Goal: Task Accomplishment & Management: Manage account settings

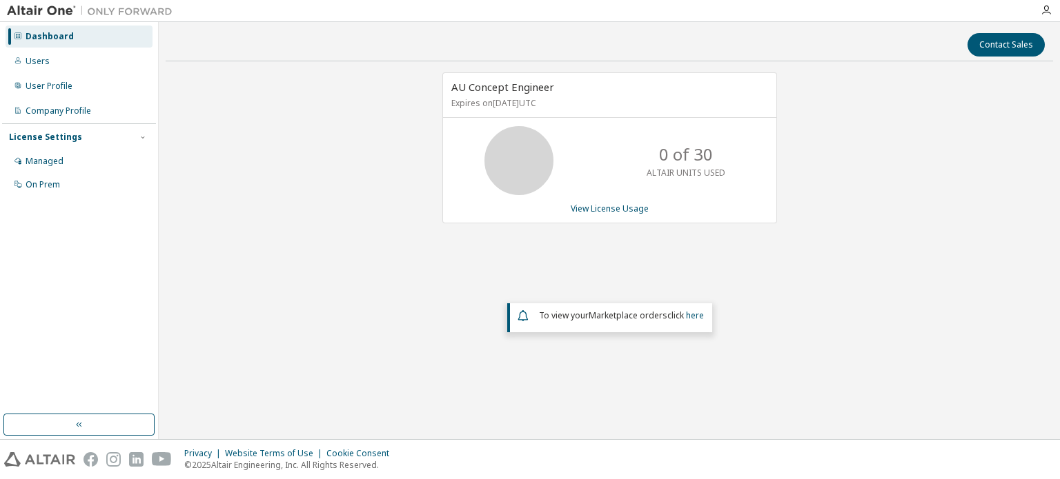
click at [535, 155] on icon at bounding box center [519, 160] width 34 height 34
click at [629, 206] on link "View License Usage" at bounding box center [610, 209] width 78 height 12
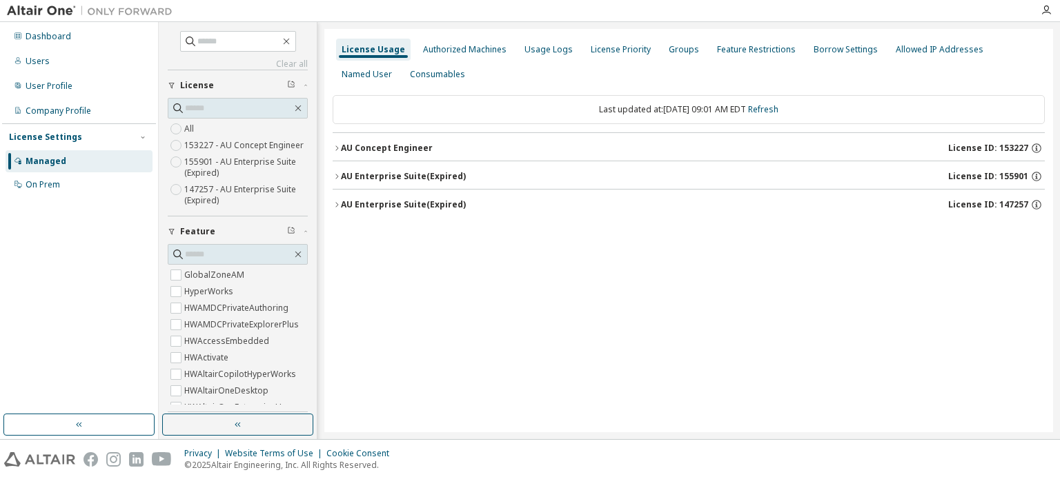
click at [337, 174] on icon "button" at bounding box center [337, 176] width 8 height 8
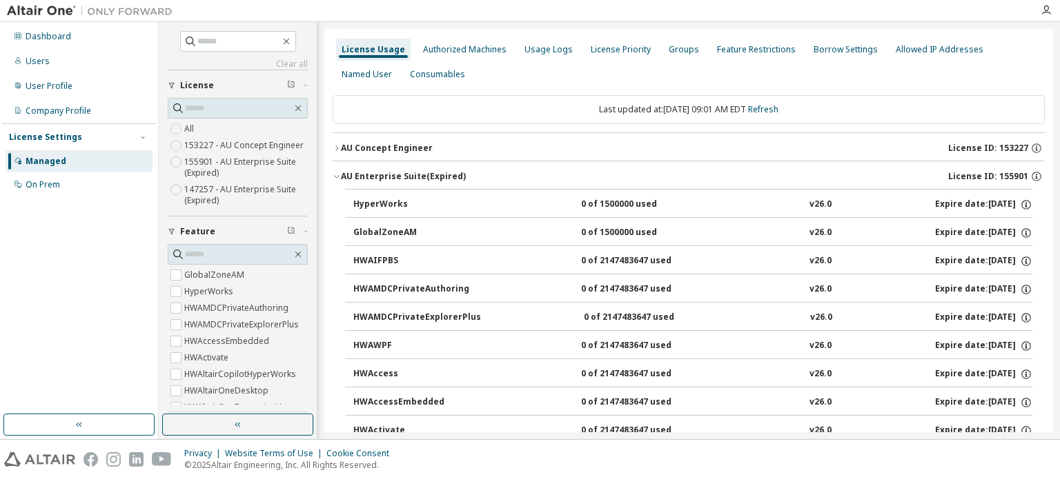
click at [337, 175] on icon "button" at bounding box center [337, 176] width 8 height 8
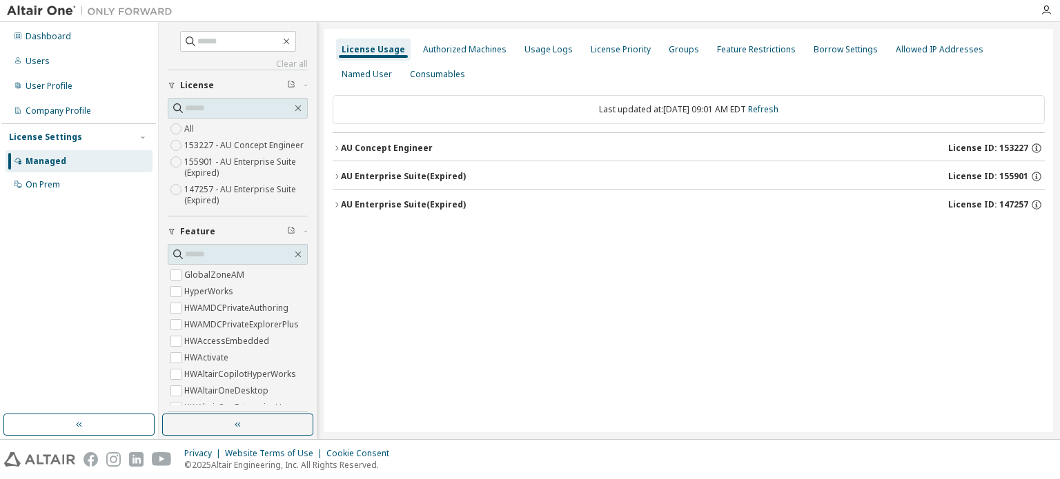
click at [340, 147] on icon "button" at bounding box center [337, 148] width 8 height 8
click at [58, 159] on div "Managed" at bounding box center [46, 161] width 41 height 11
click at [51, 35] on div "Dashboard" at bounding box center [49, 36] width 46 height 11
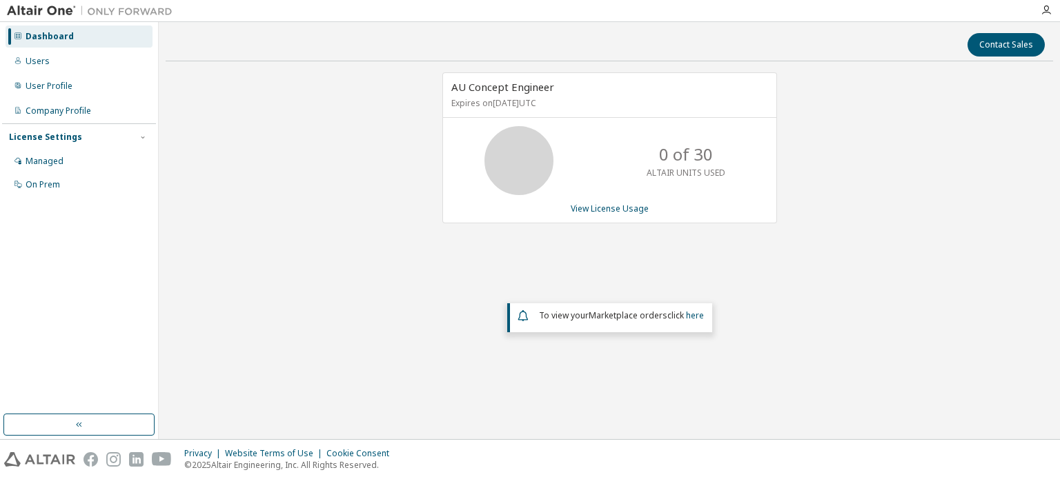
click at [528, 164] on icon at bounding box center [519, 160] width 34 height 34
click at [637, 210] on link "View License Usage" at bounding box center [610, 209] width 78 height 12
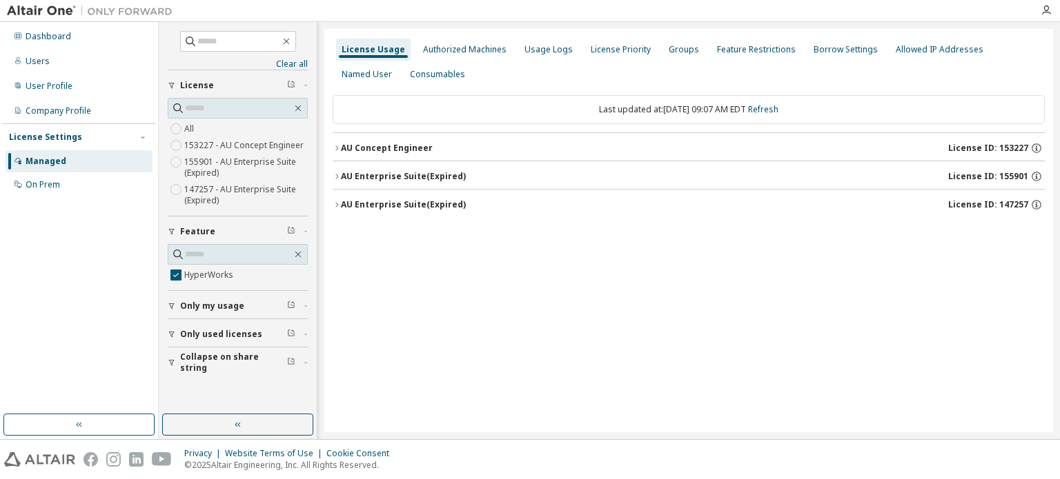
click at [338, 170] on button "AU Enterprise Suite (Expired) License ID: 155901" at bounding box center [689, 176] width 712 height 30
click at [335, 242] on button "AU Enterprise Suite (Expired) License ID: 147257" at bounding box center [689, 239] width 712 height 30
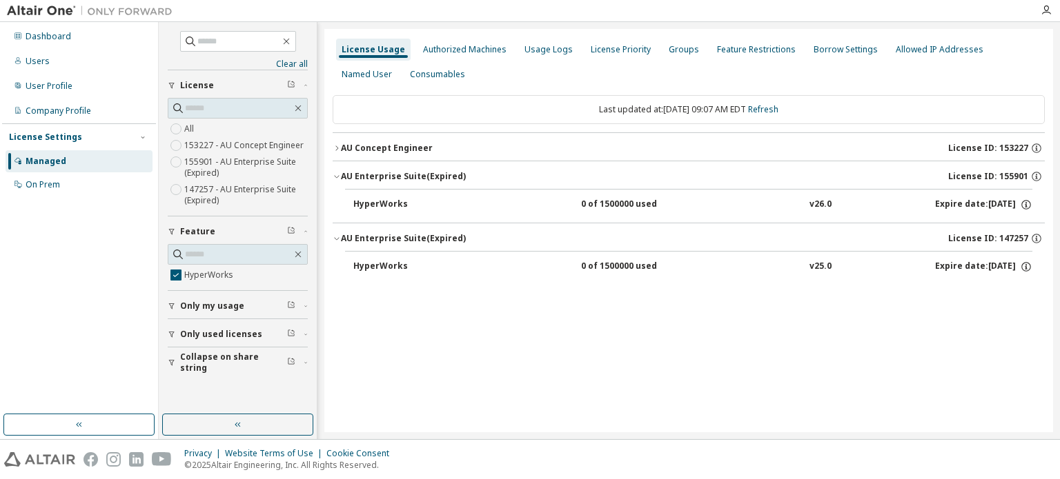
click at [339, 148] on icon "button" at bounding box center [337, 148] width 8 height 8
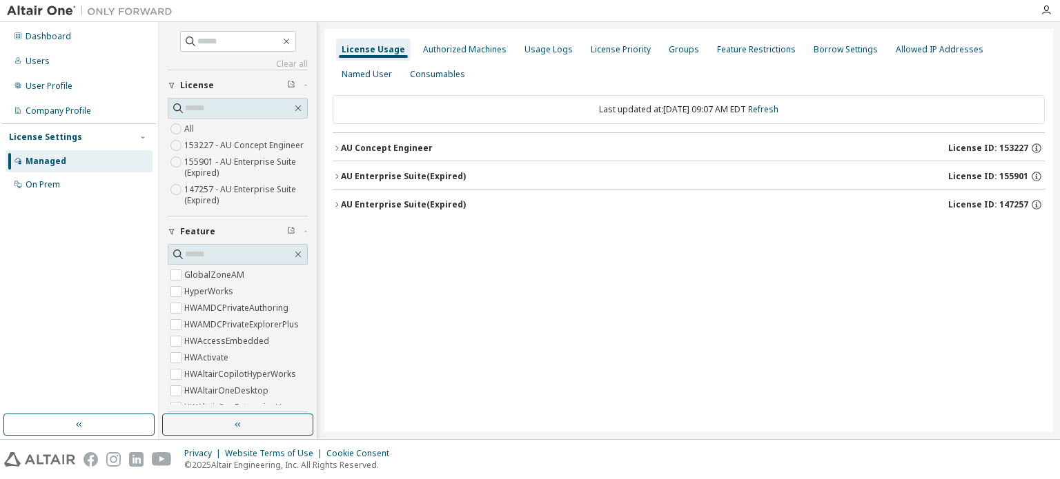
click at [339, 146] on icon "button" at bounding box center [337, 148] width 8 height 8
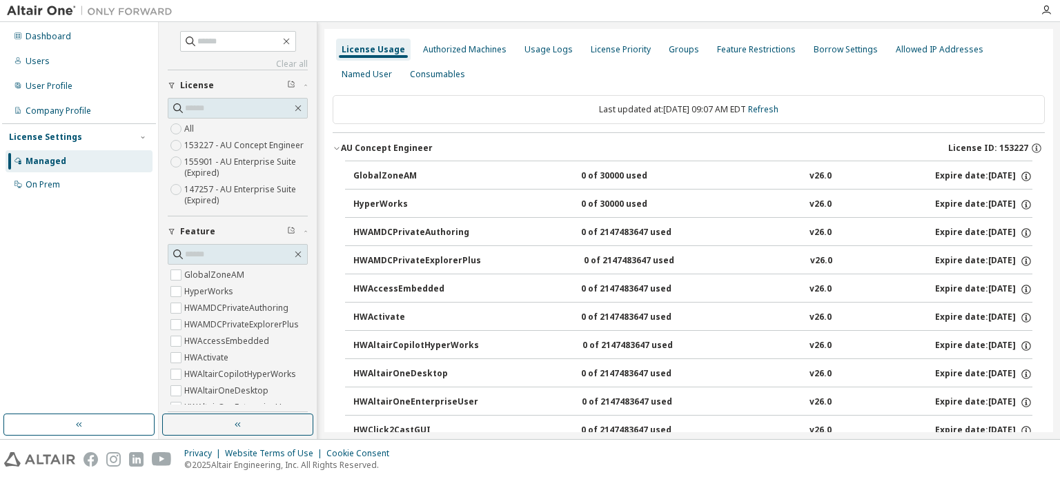
click at [335, 146] on icon "button" at bounding box center [337, 148] width 8 height 8
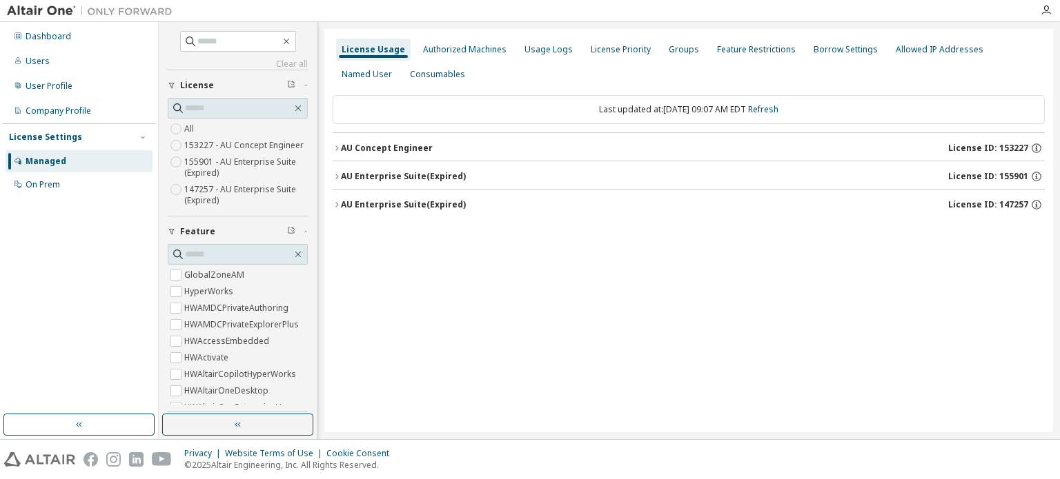
click at [334, 179] on icon "button" at bounding box center [337, 176] width 8 height 8
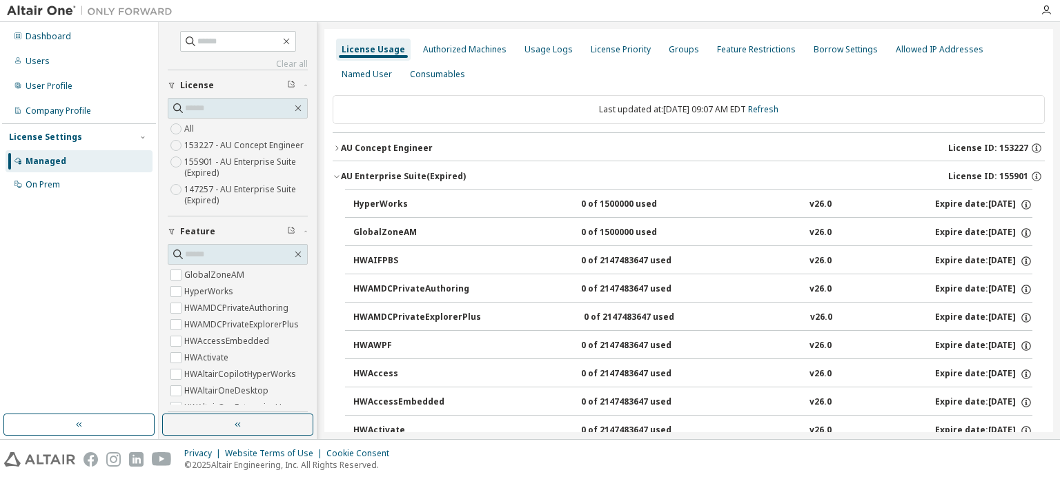
click at [342, 148] on div "AU Concept Engineer" at bounding box center [387, 148] width 92 height 11
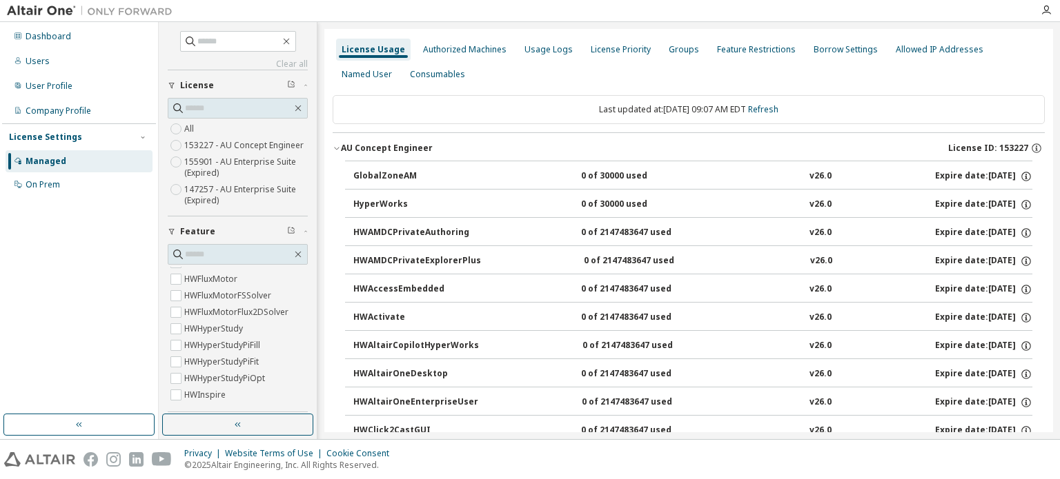
click at [337, 145] on icon "button" at bounding box center [337, 148] width 8 height 8
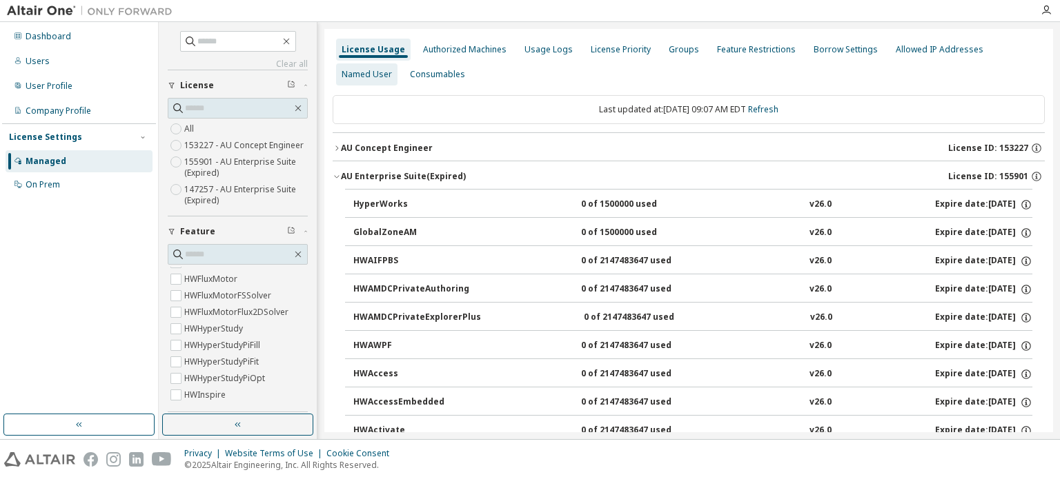
click at [377, 77] on div "Named User" at bounding box center [366, 74] width 50 height 11
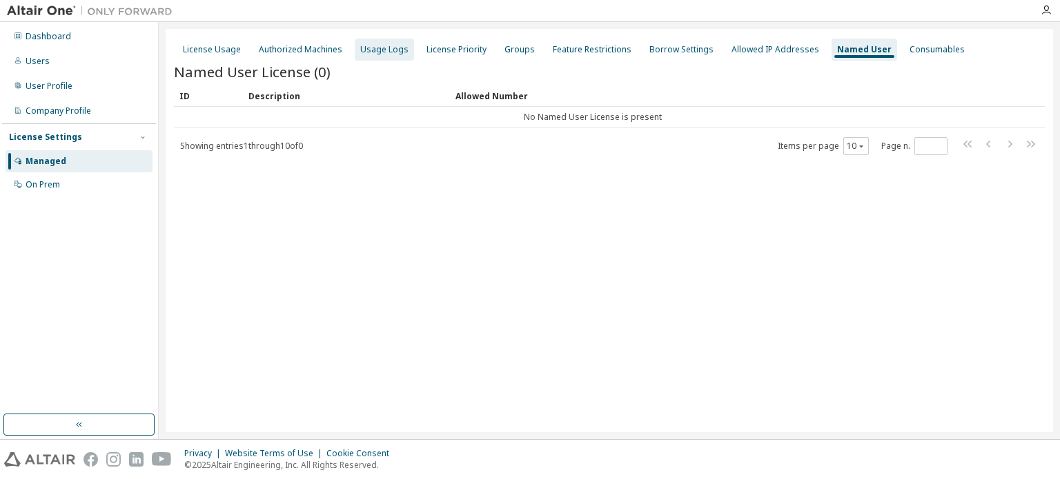
click at [379, 51] on div "Usage Logs" at bounding box center [384, 49] width 48 height 11
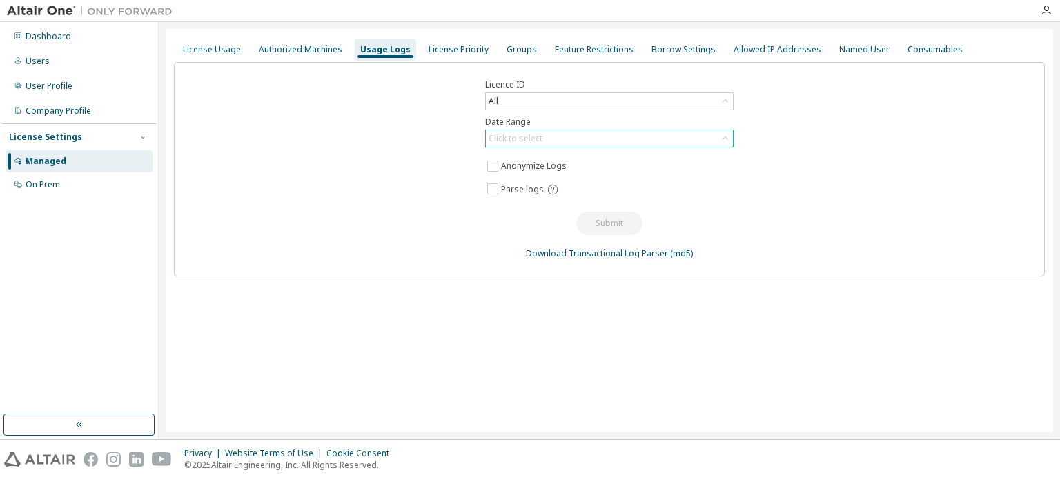
click at [535, 137] on div "Click to select" at bounding box center [515, 138] width 54 height 11
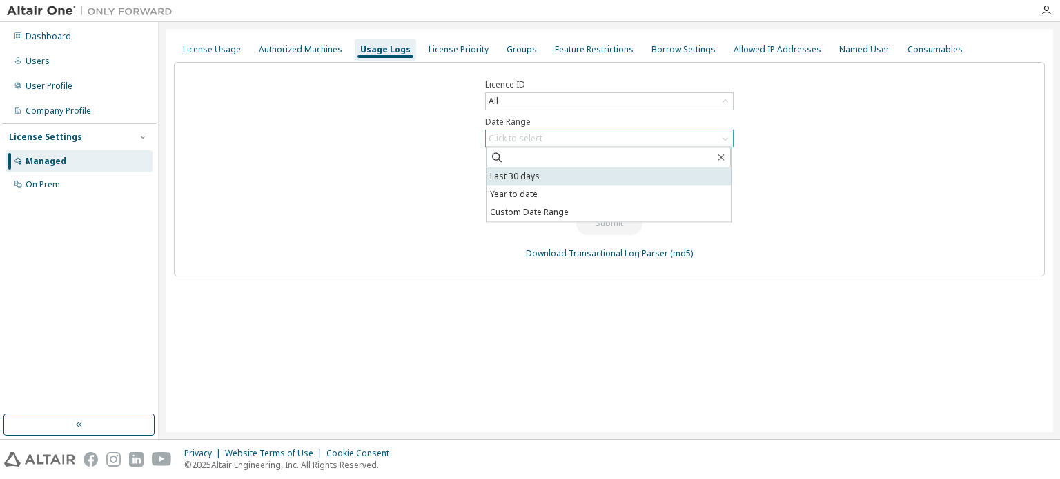
click at [519, 179] on li "Last 30 days" at bounding box center [608, 177] width 244 height 18
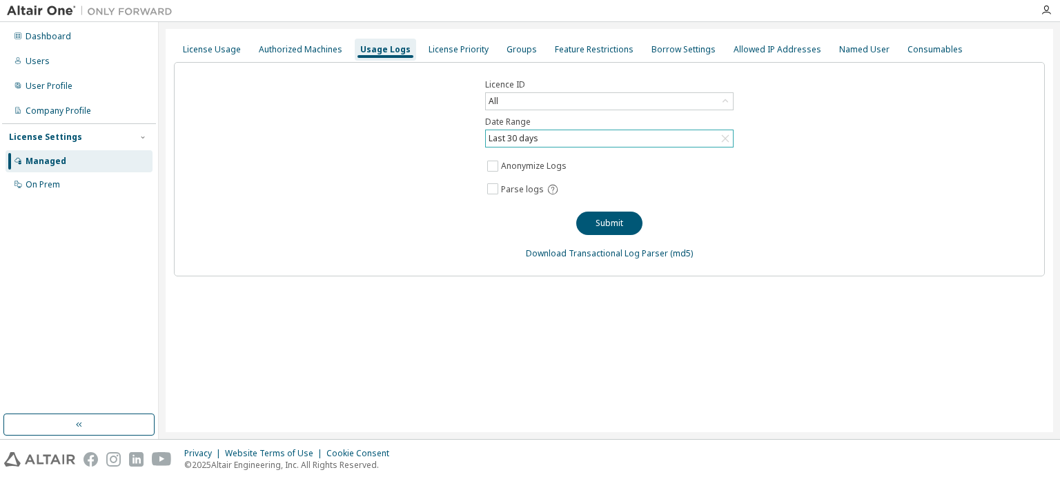
click at [581, 212] on div "Submit" at bounding box center [609, 218] width 66 height 34
click at [588, 223] on button "Submit" at bounding box center [609, 223] width 66 height 23
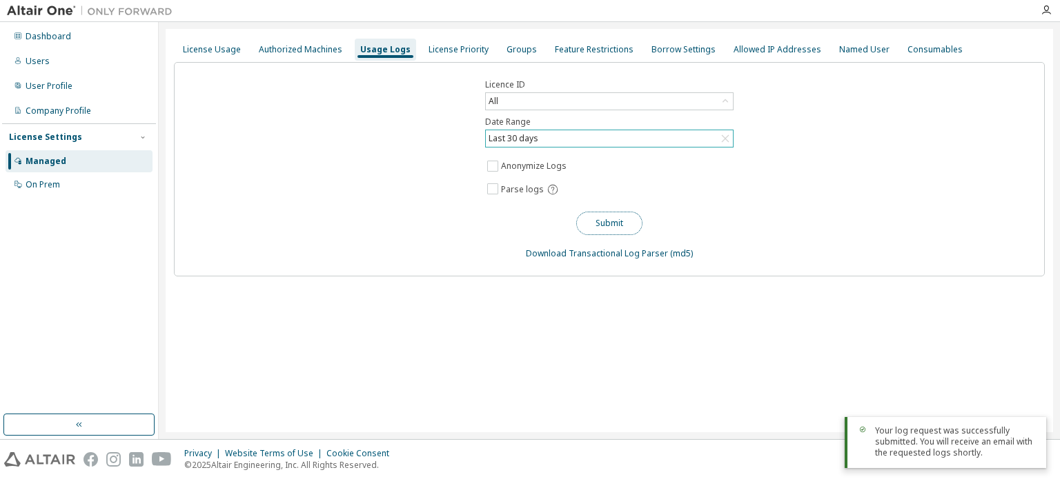
click at [635, 228] on button "Submit" at bounding box center [609, 223] width 66 height 23
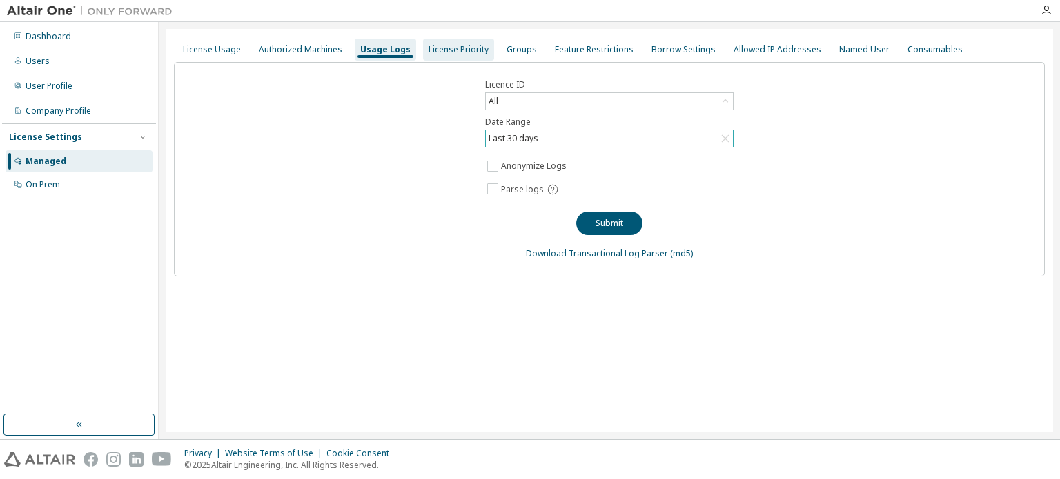
click at [459, 48] on div "License Priority" at bounding box center [458, 49] width 60 height 11
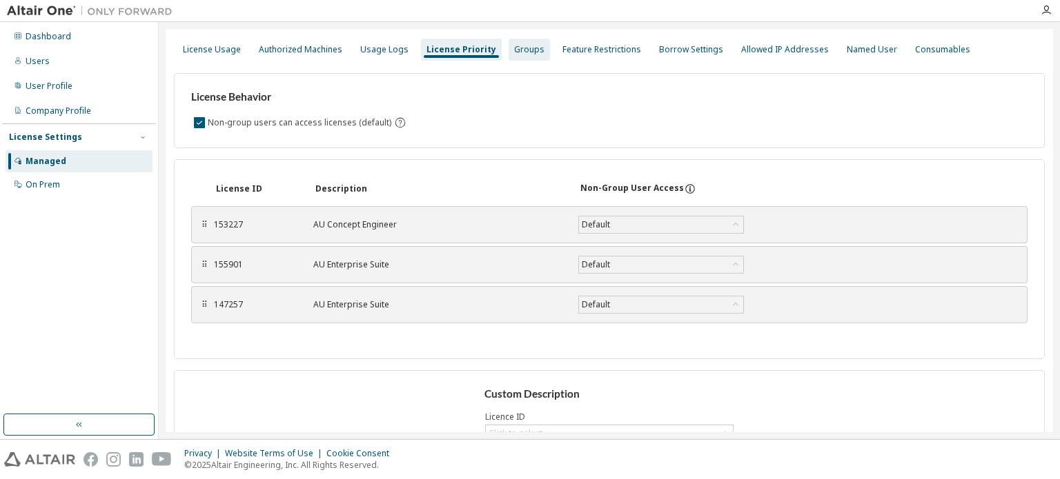
click at [515, 48] on div "Groups" at bounding box center [529, 49] width 30 height 11
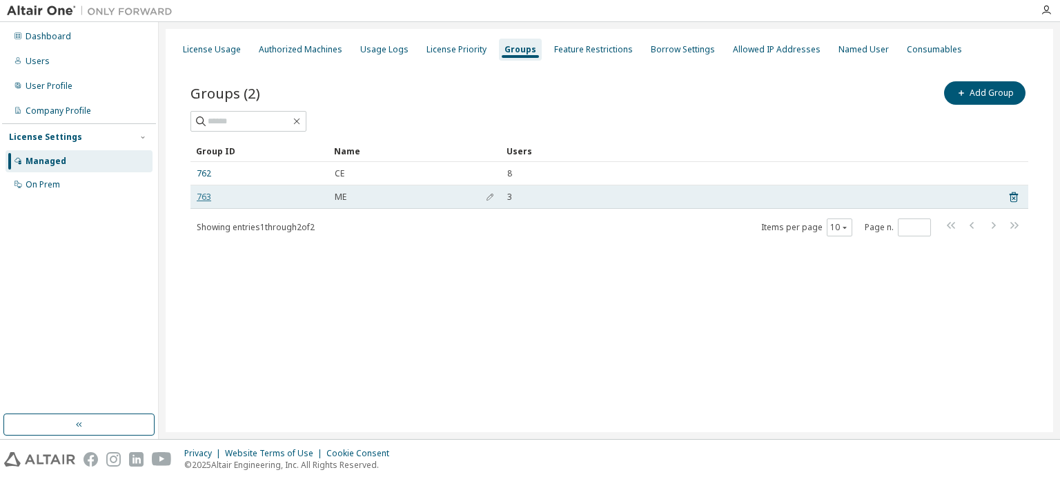
click at [200, 201] on link "763" at bounding box center [204, 197] width 14 height 11
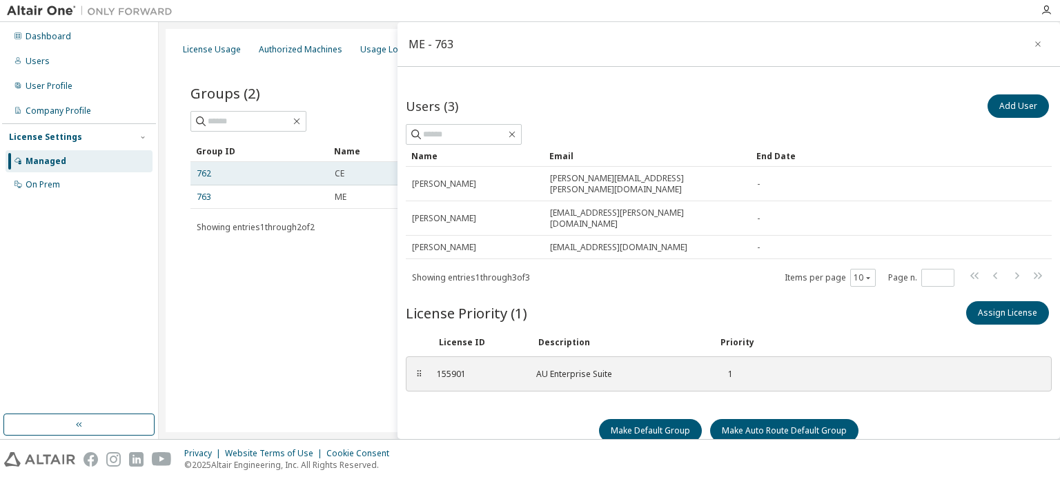
click at [210, 181] on td "762" at bounding box center [259, 173] width 138 height 23
click at [199, 174] on link "762" at bounding box center [204, 173] width 14 height 11
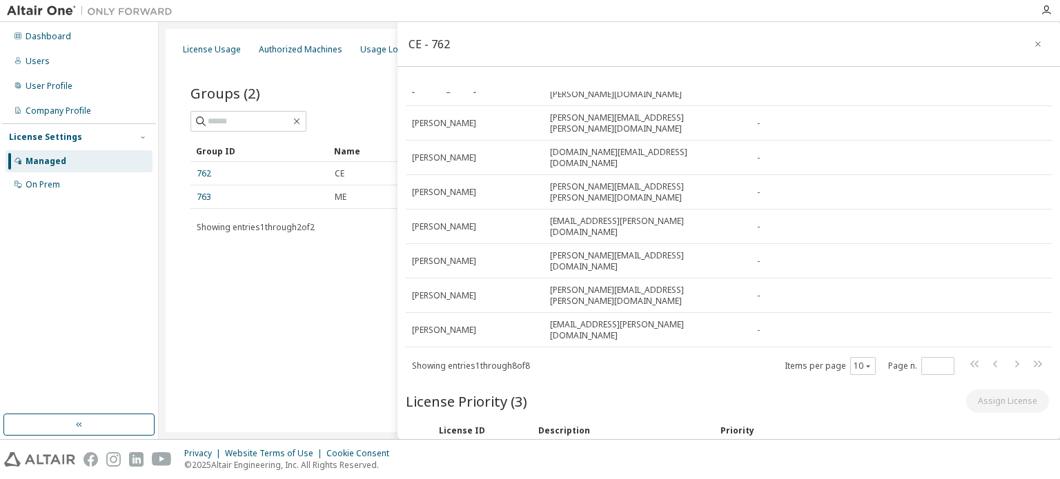
scroll to position [138, 0]
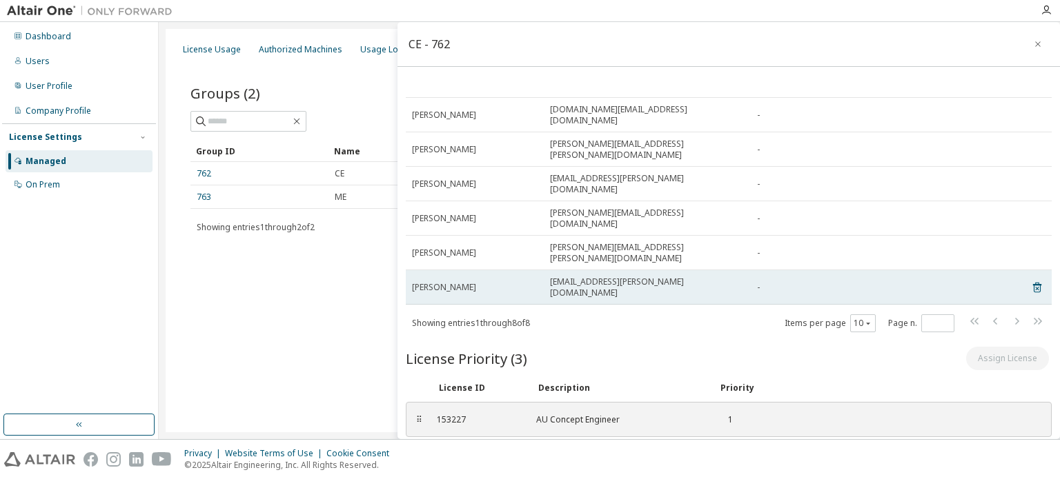
click at [540, 270] on td "Sorren Luxton" at bounding box center [475, 287] width 138 height 34
click at [428, 282] on span "Sorren Luxton" at bounding box center [444, 287] width 64 height 11
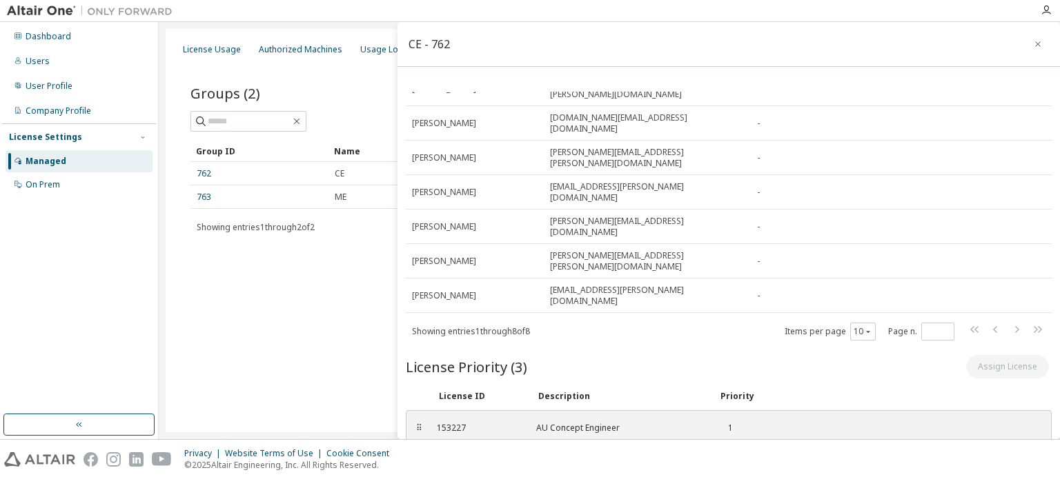
scroll to position [147, 0]
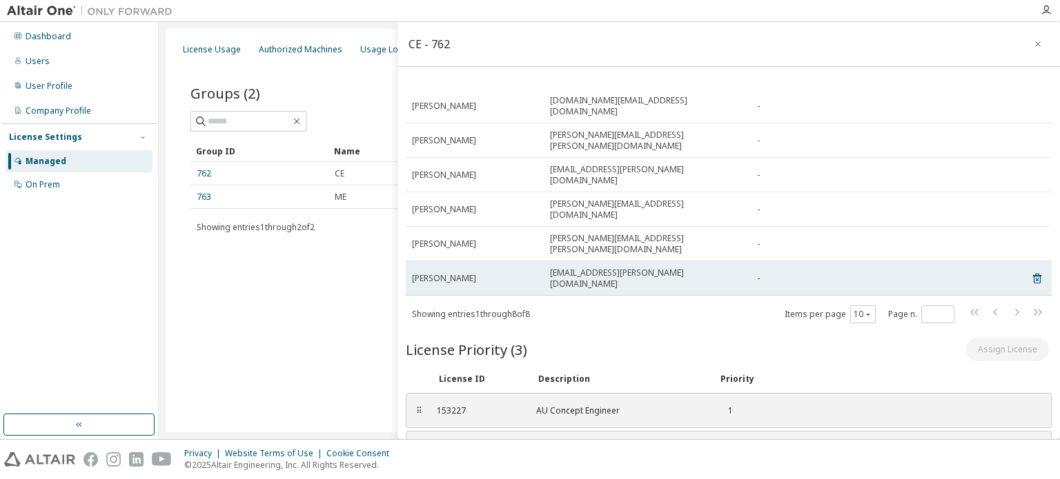
click at [475, 273] on div "Sorren Luxton" at bounding box center [475, 278] width 126 height 11
click at [1035, 278] on icon at bounding box center [1036, 279] width 3 height 3
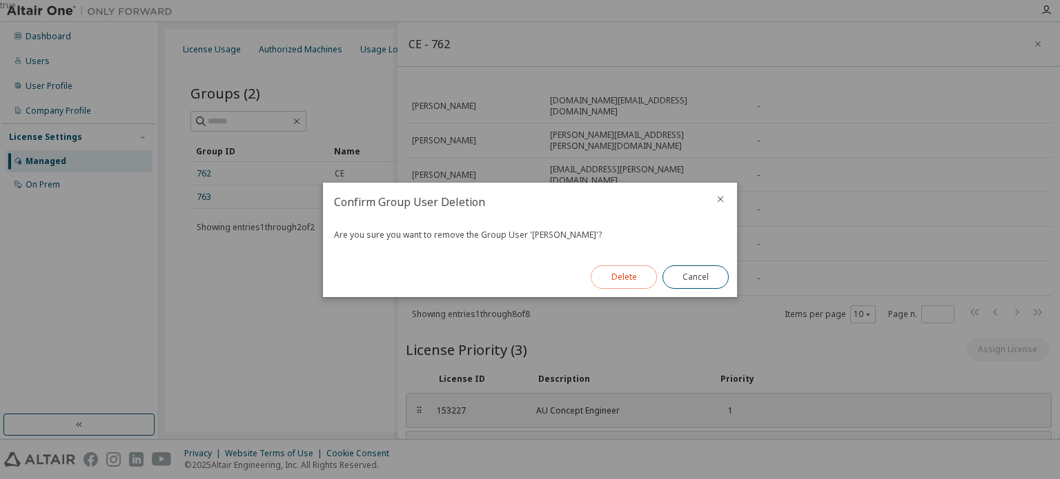
click at [626, 277] on button "Delete" at bounding box center [624, 277] width 66 height 23
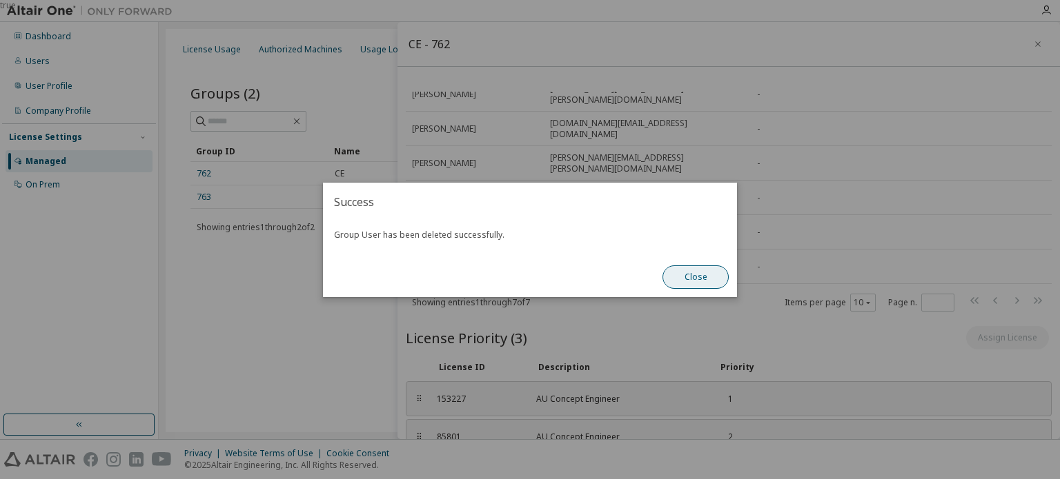
click at [693, 278] on button "Close" at bounding box center [695, 277] width 66 height 23
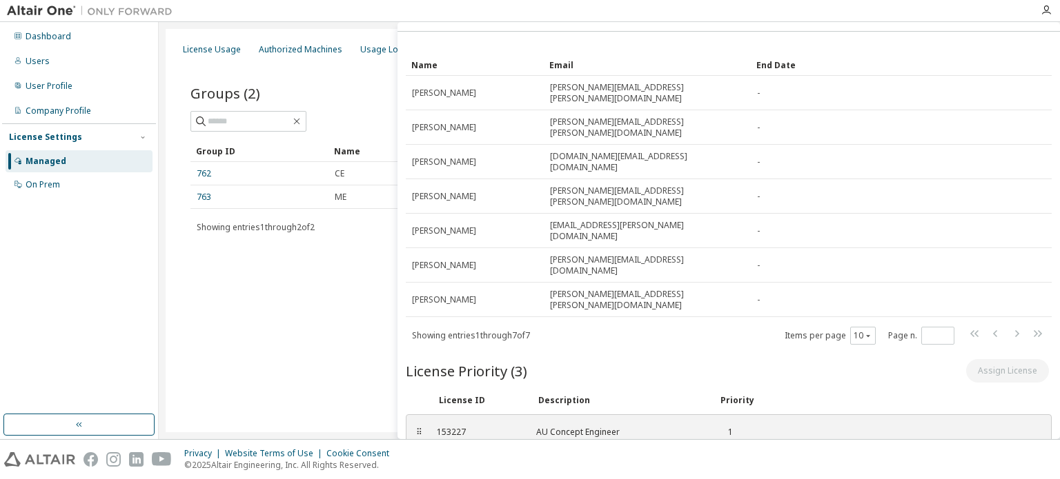
scroll to position [0, 0]
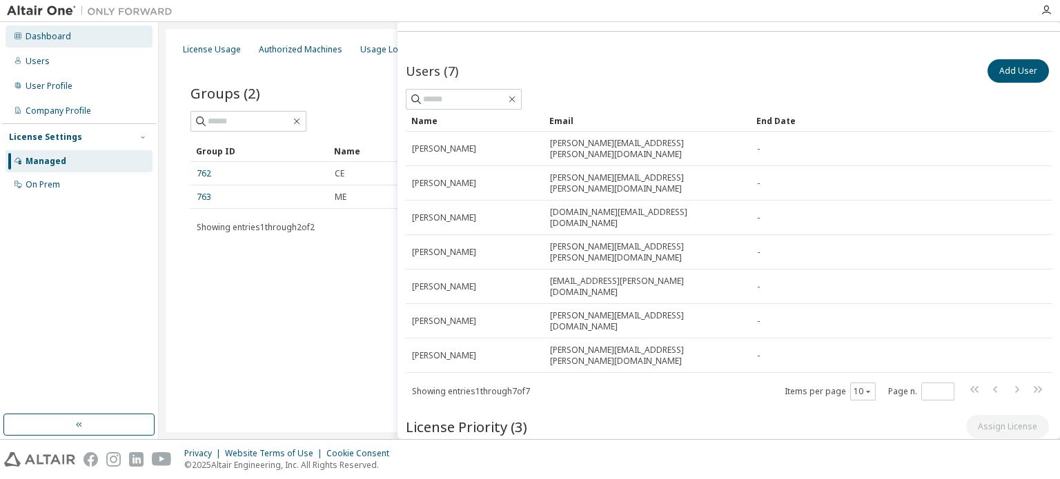
click at [50, 39] on div "Dashboard" at bounding box center [49, 36] width 46 height 11
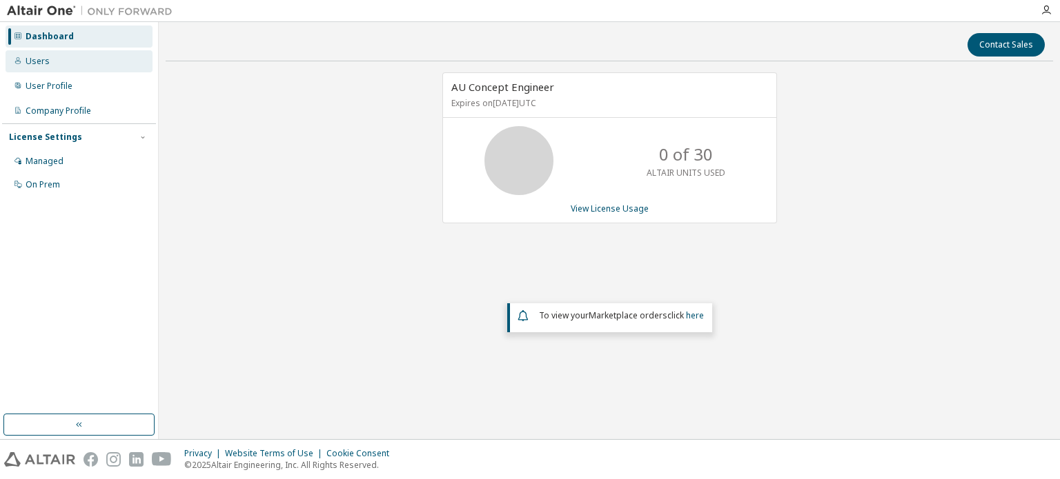
click at [19, 60] on icon at bounding box center [18, 61] width 8 height 8
